Goal: Check status: Check status

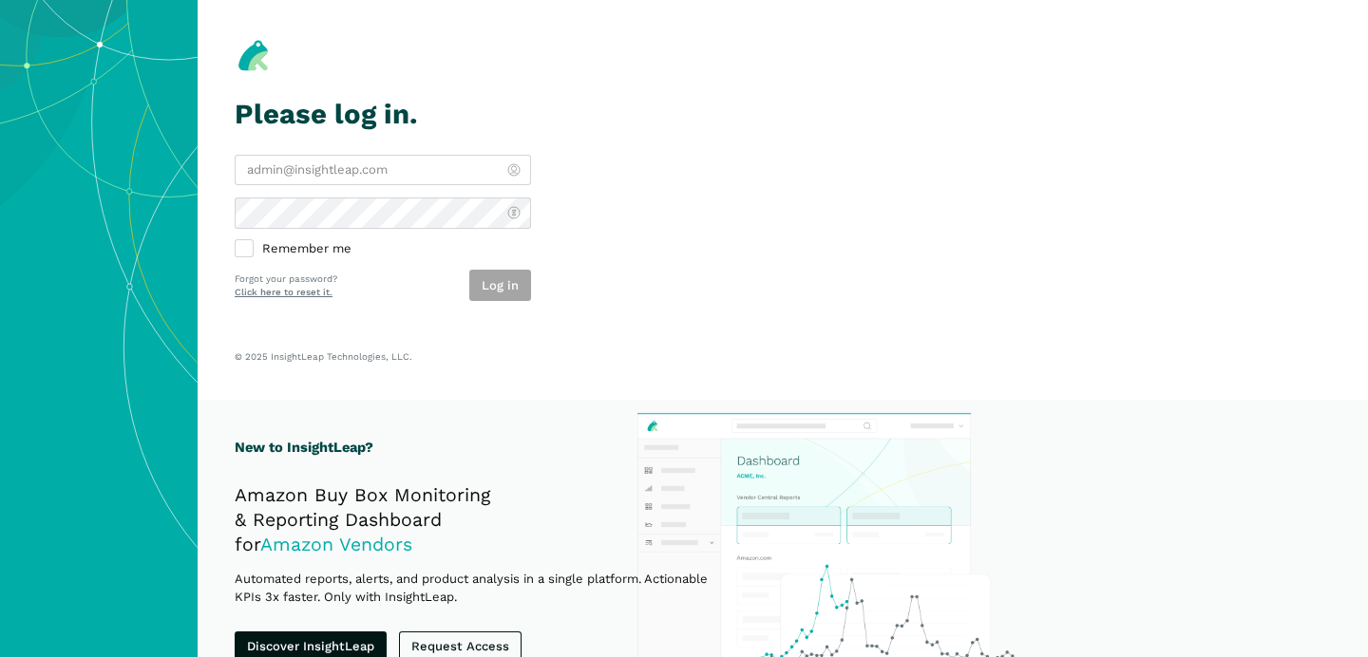
type input "[PERSON_NAME][EMAIL_ADDRESS][DOMAIN_NAME]"
click at [599, 270] on section "Please log in. [PERSON_NAME][EMAIL_ADDRESS][DOMAIN_NAME] Remember me Log in For…" at bounding box center [783, 200] width 1171 height 400
click at [510, 281] on button "Log in" at bounding box center [500, 285] width 62 height 31
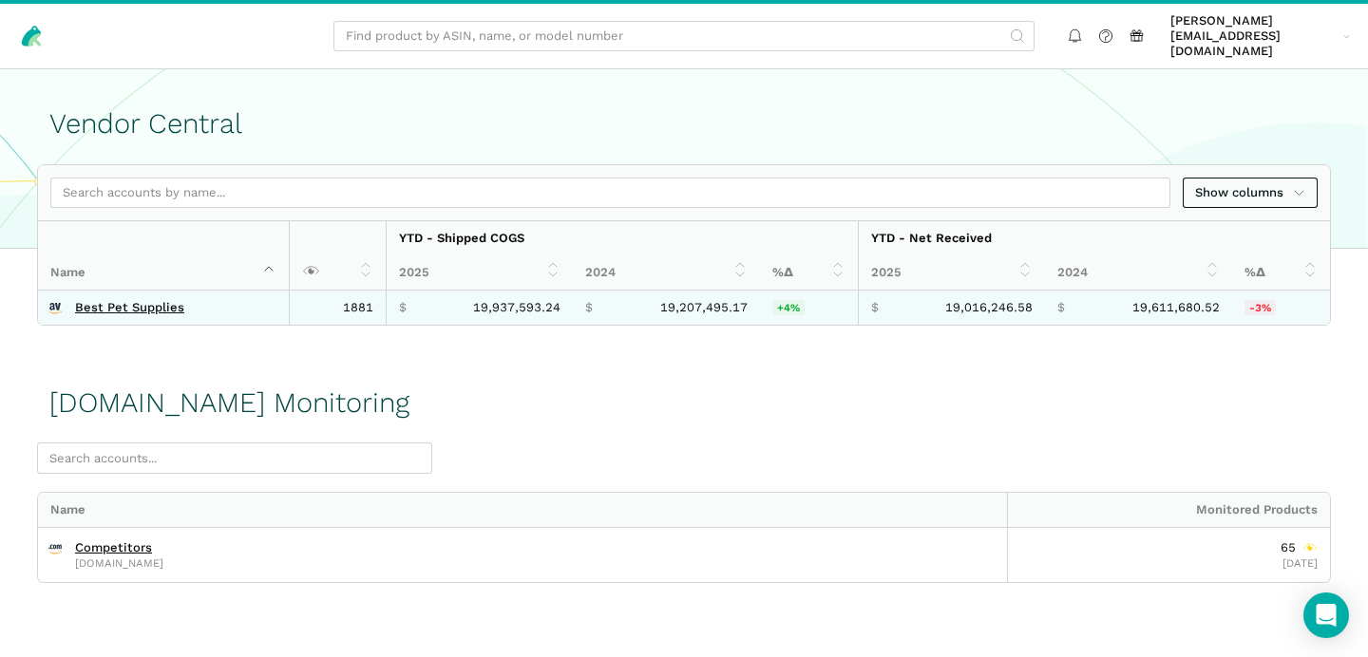
click at [137, 301] on td "Best Pet Supplies" at bounding box center [163, 308] width 251 height 34
click at [135, 300] on link "Best Pet Supplies" at bounding box center [129, 307] width 109 height 15
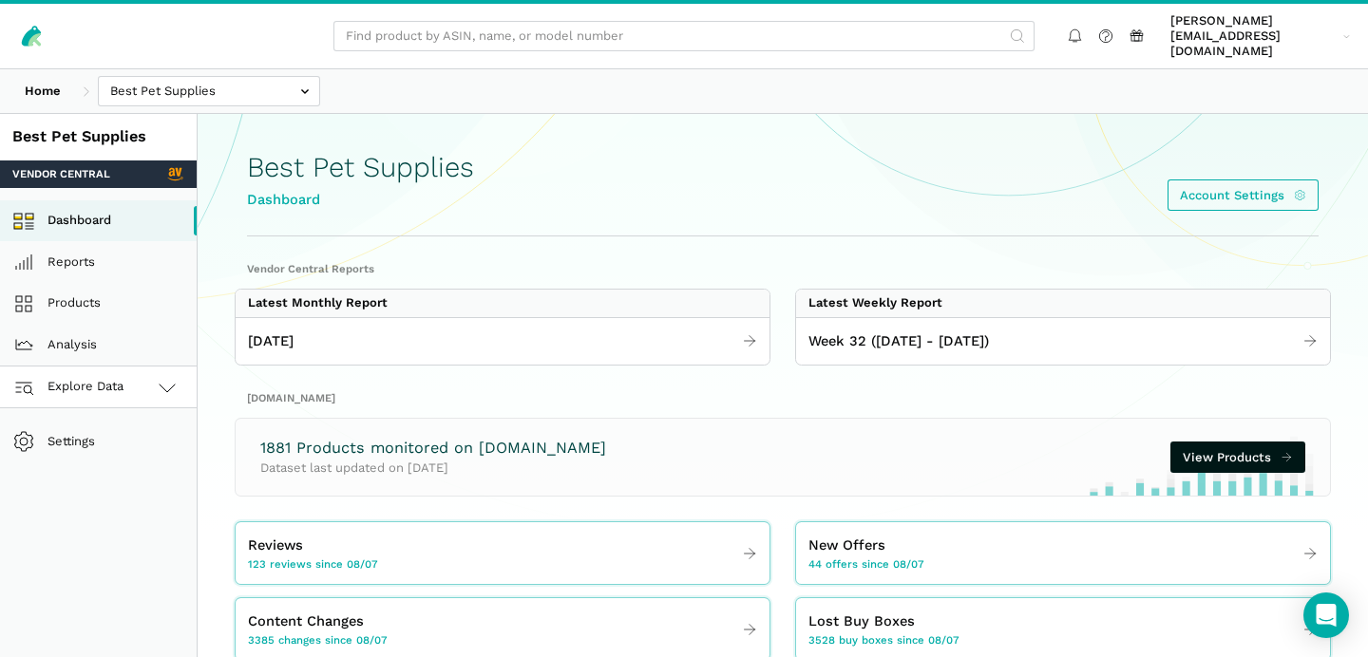
click at [146, 369] on link "Explore Data" at bounding box center [98, 388] width 197 height 42
click at [119, 450] on link "Amazon.com" at bounding box center [98, 471] width 197 height 42
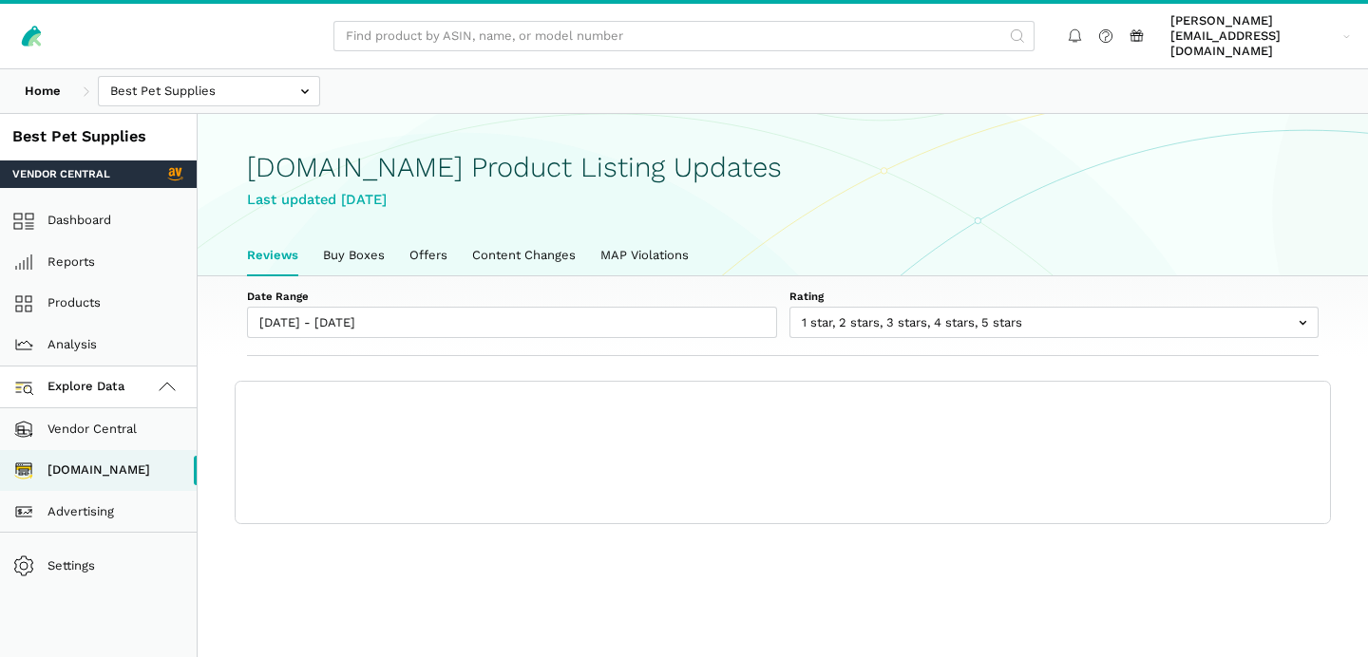
scroll to position [6, 0]
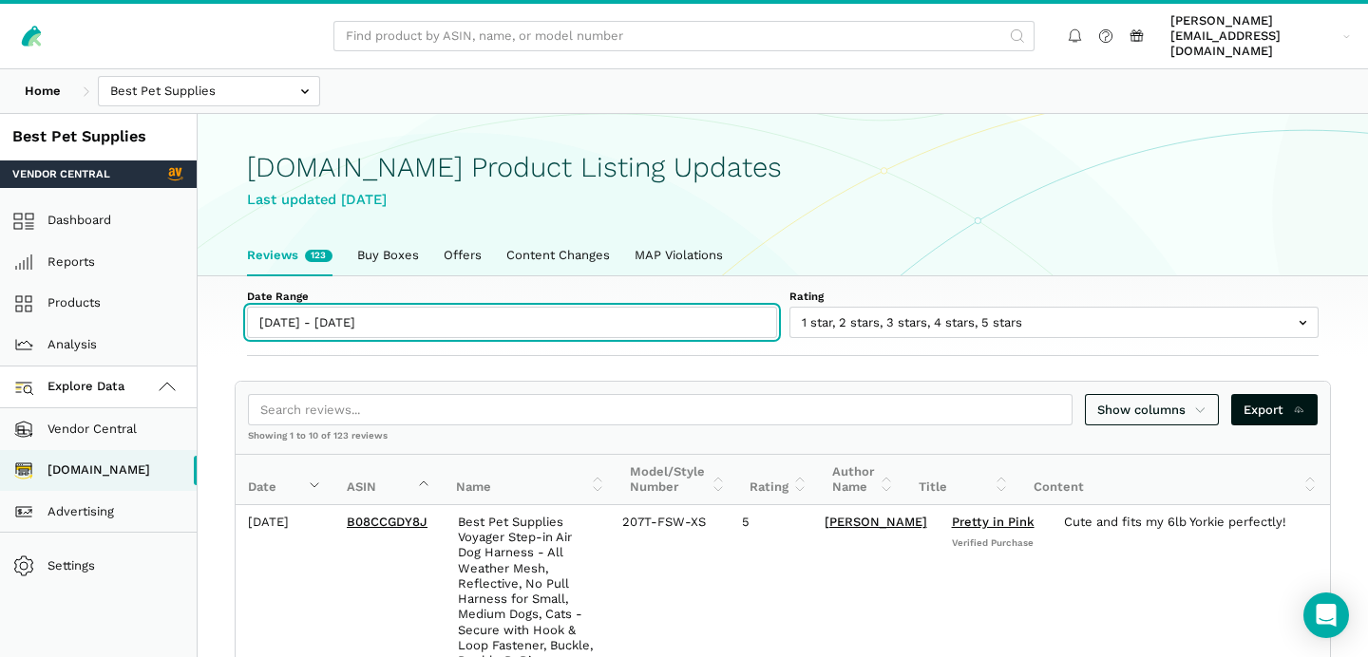
click at [320, 307] on input "08/07/2025 - 08/14/2025" at bounding box center [512, 322] width 530 height 31
type input "08/07/2025"
type input "08/14/2025"
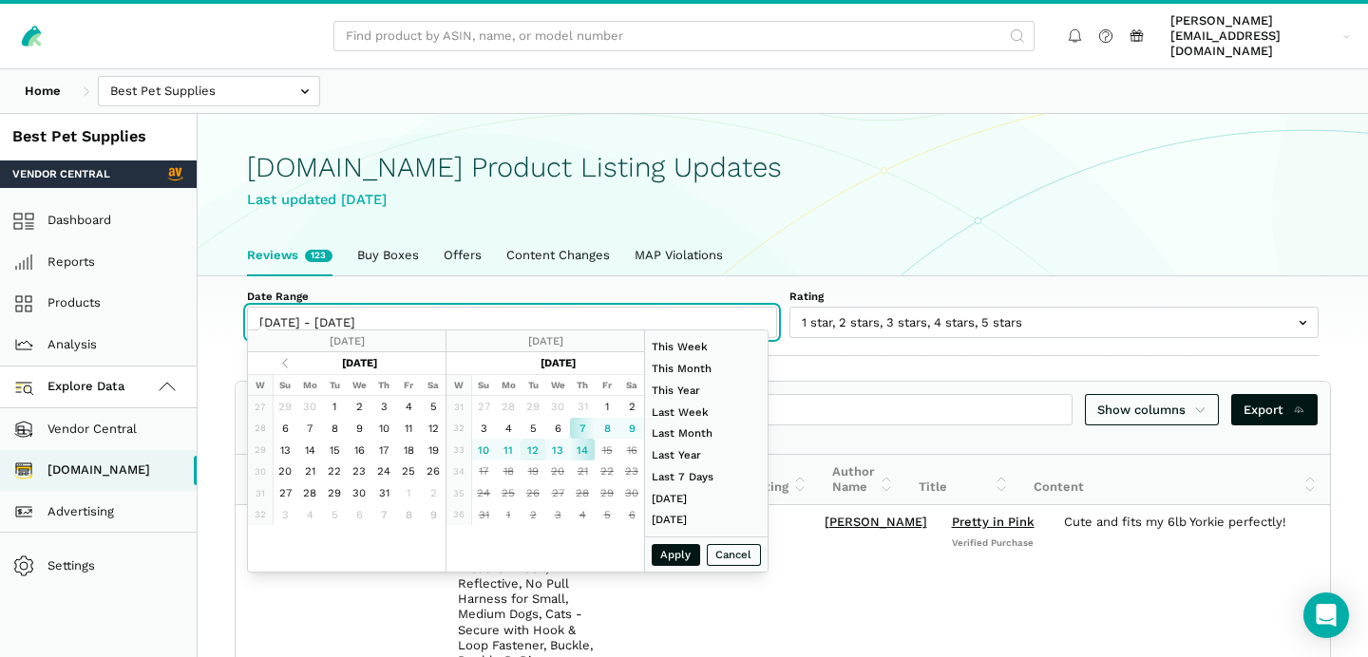
type input "08/12/2025"
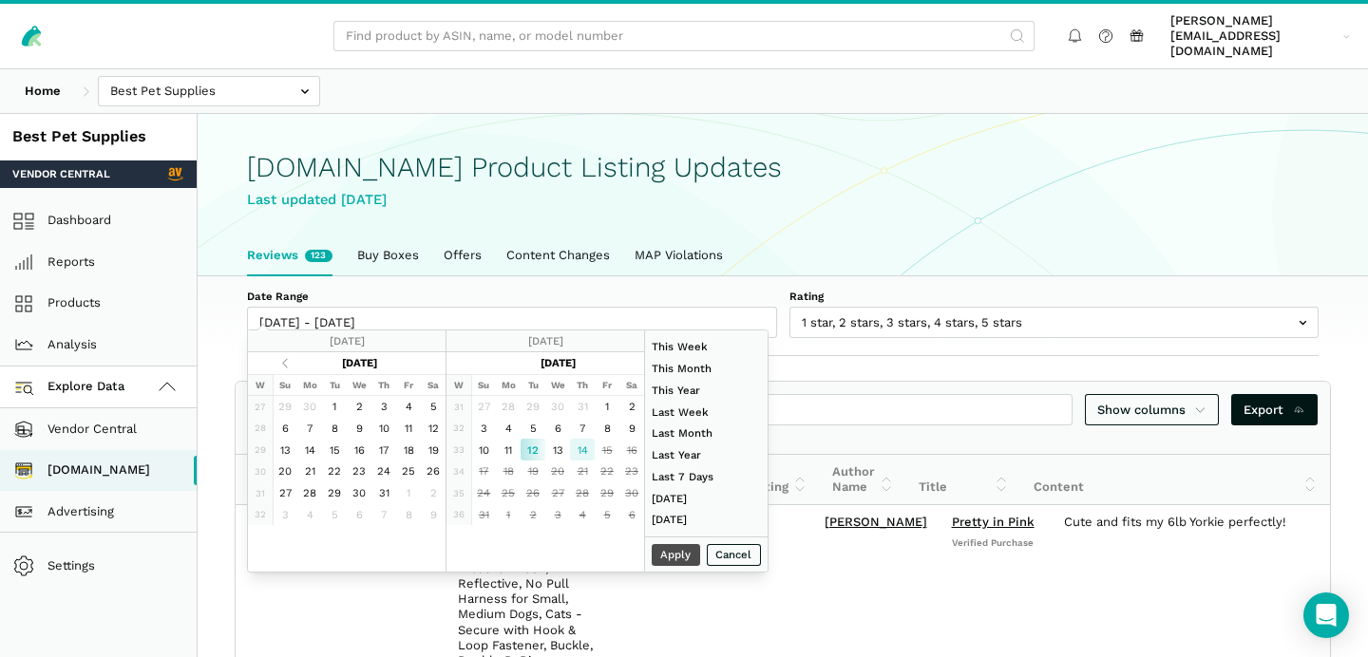
type input "08/14/2025"
type input "07/27/2025"
type input "08/02/2025"
type input "06/01/2025"
type input "06/30/2025"
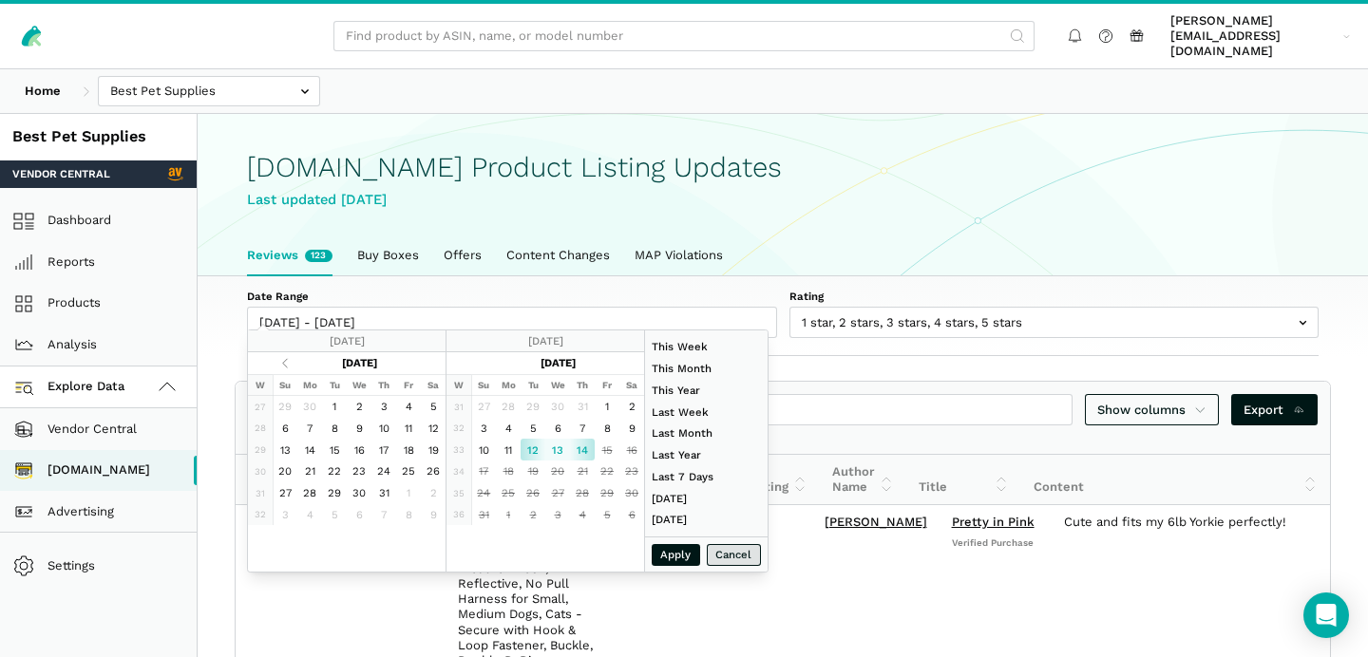
type input "08/12/2025"
type input "08/14/2025"
click at [679, 550] on button "Apply" at bounding box center [676, 555] width 49 height 22
type input "08/12/2025 - 08/14/2025"
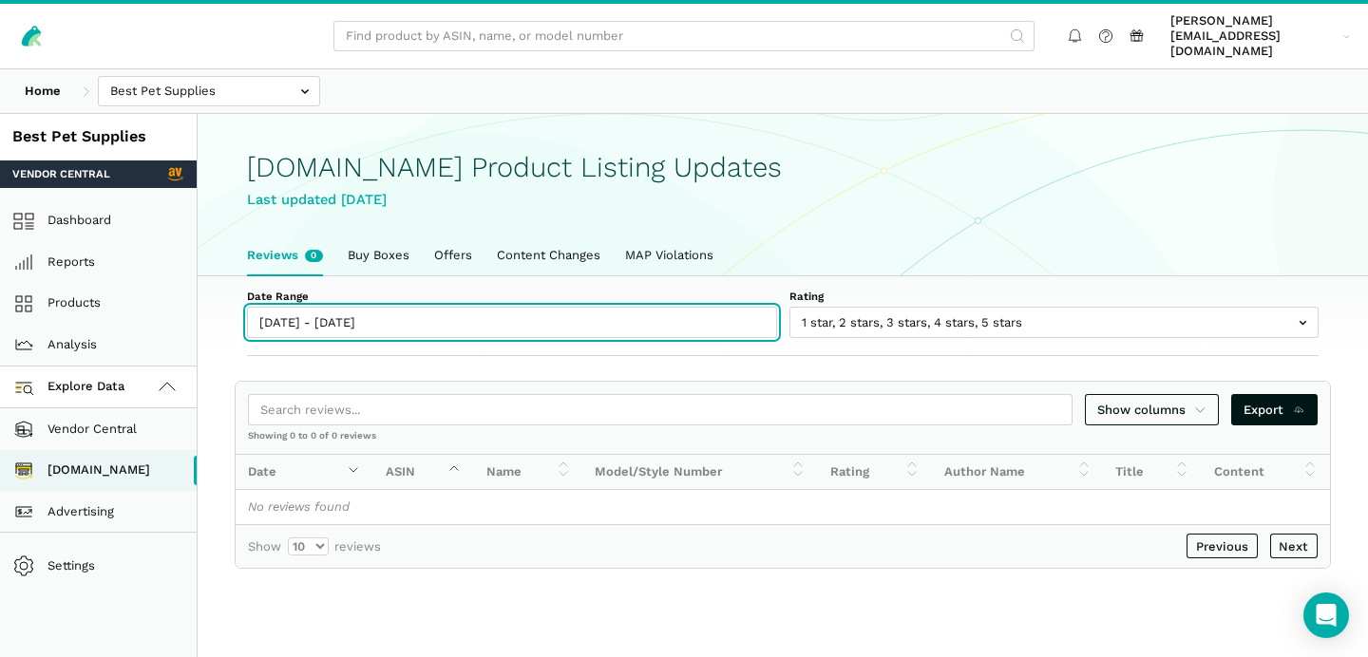
click at [288, 307] on input "08/12/2025 - 08/14/2025" at bounding box center [512, 322] width 530 height 31
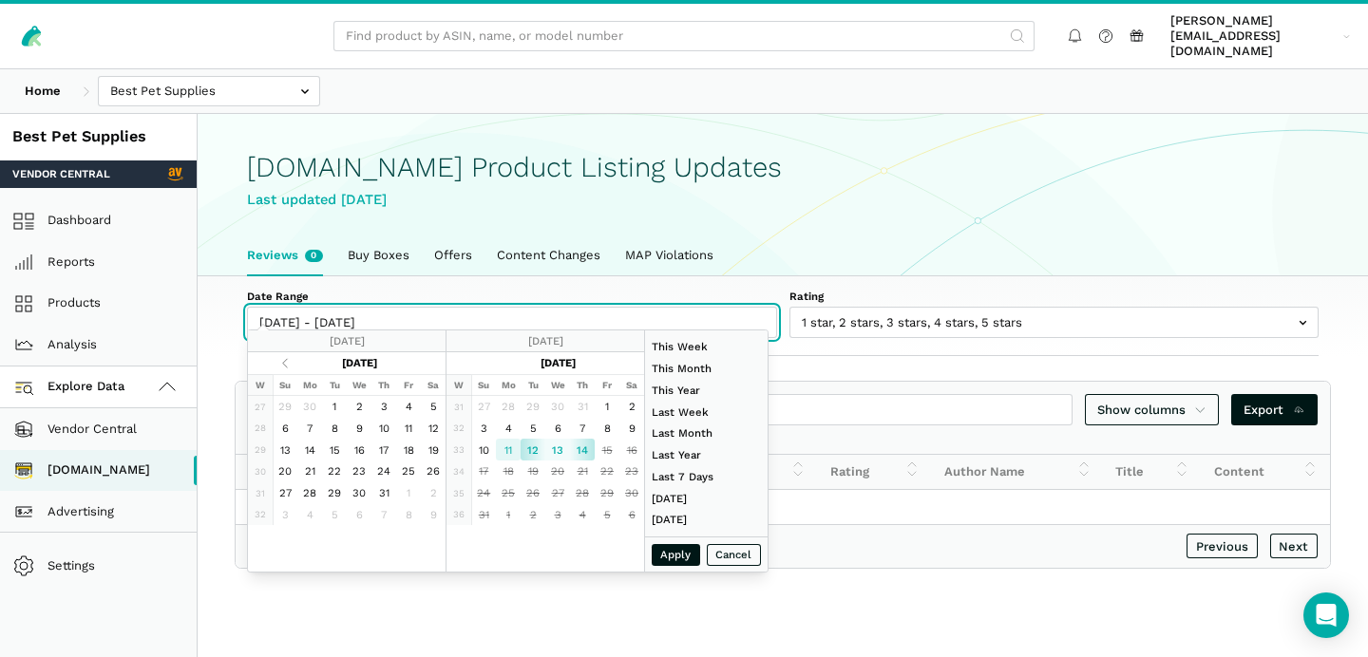
type input "08/11/2025"
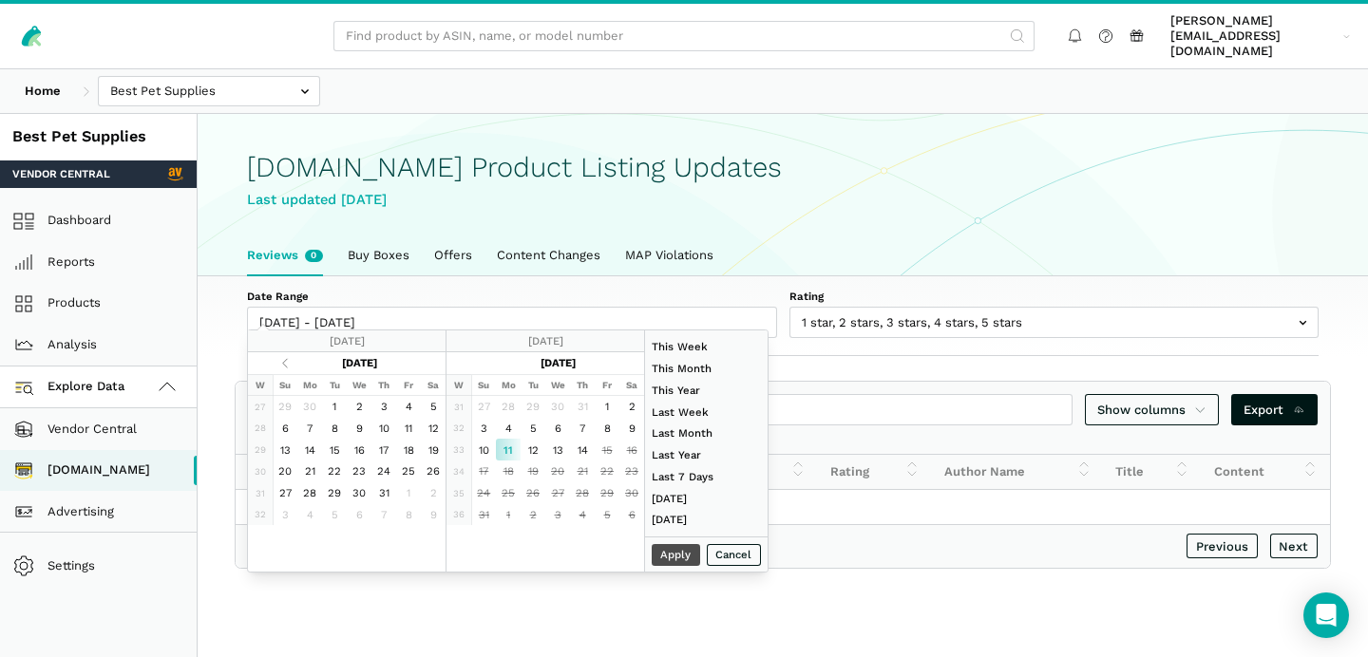
type input "08/14/2025"
type input "08/11/2025"
click at [676, 556] on button "Apply" at bounding box center [676, 555] width 49 height 22
type input "08/11/2025 - 08/14/2025"
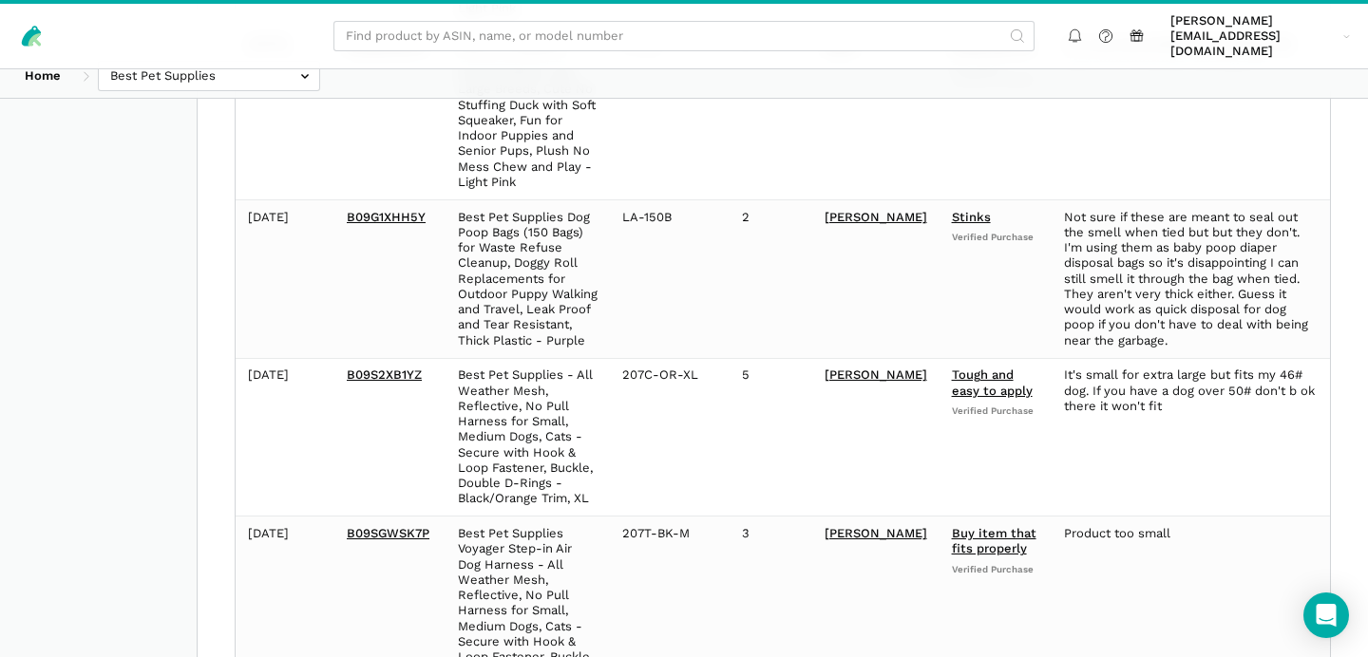
scroll to position [1575, 0]
